Goal: Register for event/course

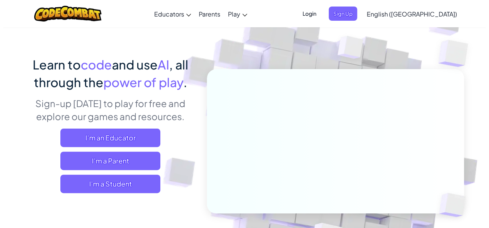
scroll to position [77, 0]
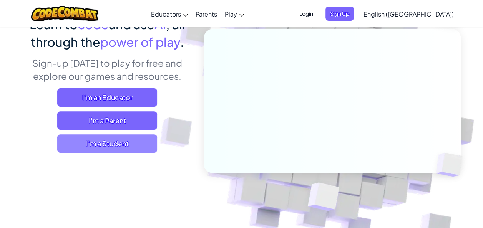
click at [121, 140] on span "I'm a Student" at bounding box center [107, 144] width 100 height 18
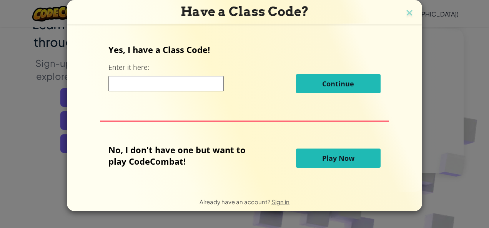
click at [181, 85] on input at bounding box center [165, 83] width 115 height 15
click at [336, 155] on span "Play Now" at bounding box center [338, 158] width 32 height 9
